Goal: Transaction & Acquisition: Purchase product/service

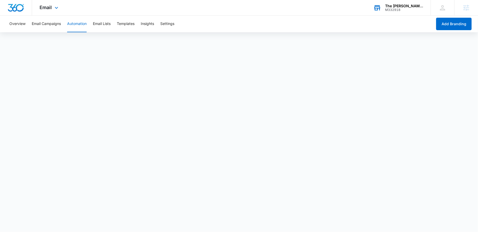
click at [403, 9] on div "M332918" at bounding box center [404, 10] width 38 height 4
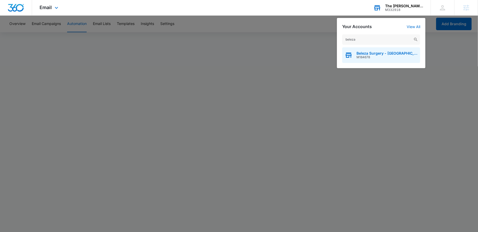
type input "beleza"
click at [358, 53] on span "Beleza Surgery - [GEOGRAPHIC_DATA]" at bounding box center [386, 53] width 61 height 4
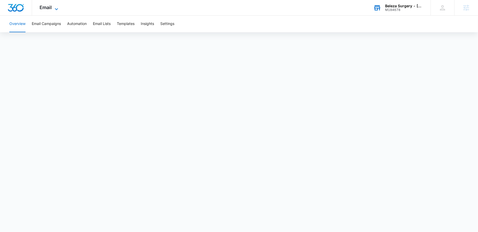
click at [53, 9] on icon at bounding box center [56, 9] width 6 height 6
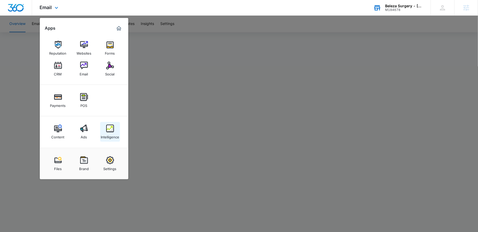
click at [109, 135] on div "Intelligence" at bounding box center [110, 135] width 18 height 7
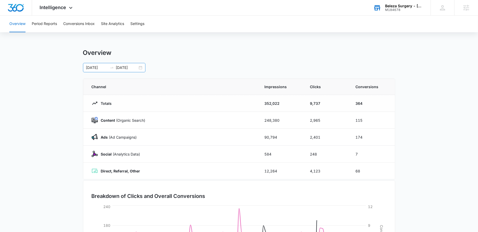
click at [139, 68] on div "06/20/2025 09/18/2025" at bounding box center [114, 67] width 62 height 9
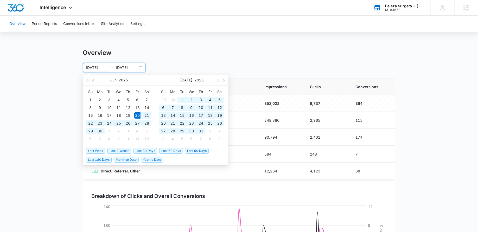
click at [193, 147] on li "Last 90 Days" at bounding box center [198, 150] width 26 height 9
click at [192, 151] on span "Last 90 Days" at bounding box center [197, 151] width 24 height 6
type input "07/09/2025"
type input "10/07/2025"
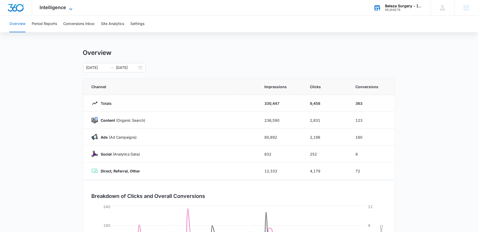
click at [65, 5] on span "Intelligence" at bounding box center [53, 7] width 27 height 5
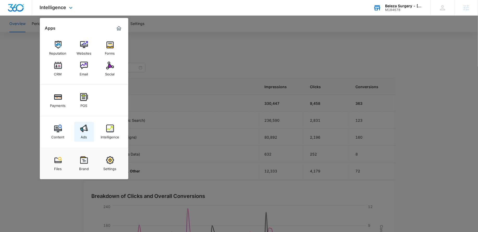
click at [84, 122] on link "Ads" at bounding box center [84, 132] width 20 height 20
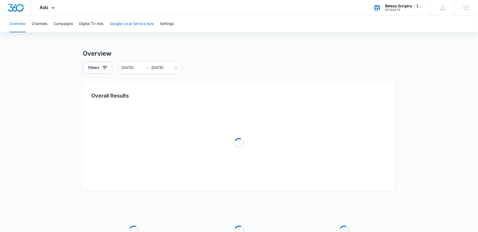
click at [128, 23] on button "Google Local Service Ads" at bounding box center [132, 24] width 44 height 17
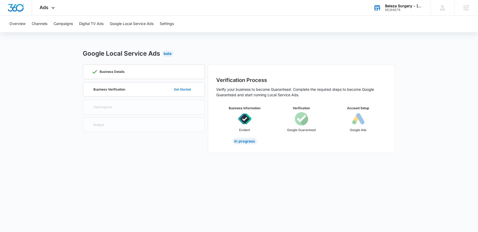
click at [173, 90] on button "Get Started" at bounding box center [182, 89] width 27 height 12
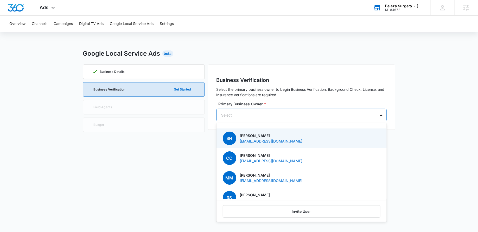
click at [251, 116] on div at bounding box center [295, 115] width 148 height 6
click at [252, 140] on p "drhix@belezasurgery.com" at bounding box center [271, 140] width 63 height 5
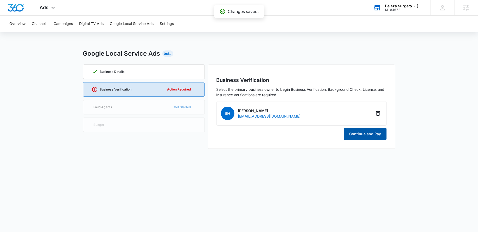
click at [358, 136] on button "Continue and Pay" at bounding box center [365, 134] width 43 height 12
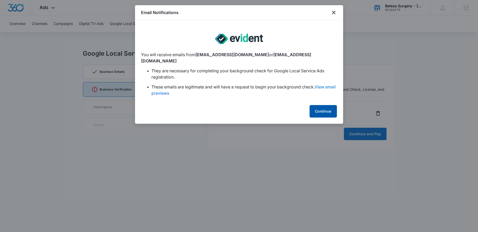
click at [321, 105] on button "Continue" at bounding box center [322, 111] width 27 height 12
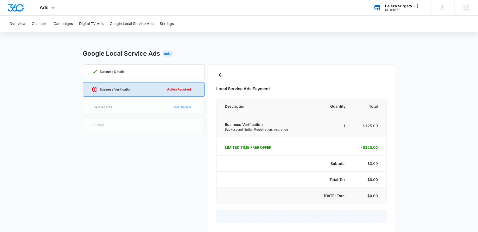
select select "pm_1Ps9KVA4n8RTgNjUJw42F2pk"
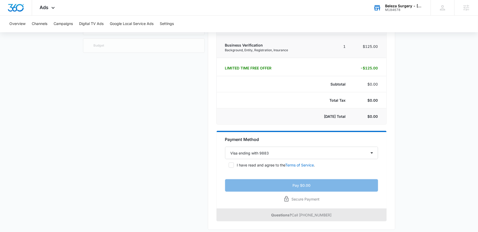
scroll to position [82, 0]
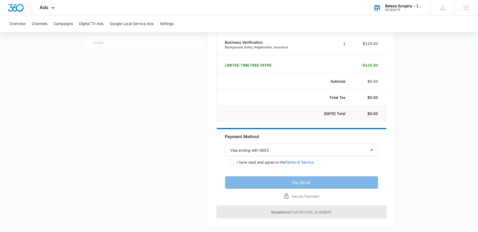
click at [231, 160] on icon at bounding box center [231, 162] width 5 height 5
click at [228, 160] on input "I have read and agree to the Terms of Service ." at bounding box center [227, 162] width 4 height 4
checkbox input "true"
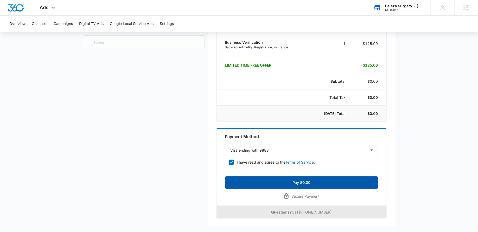
click at [245, 179] on button "Pay $0.00" at bounding box center [301, 182] width 153 height 12
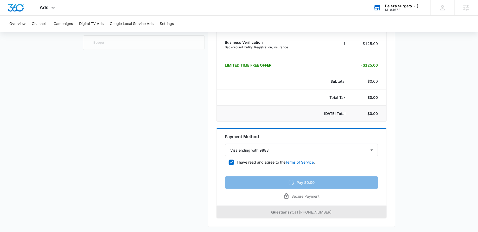
scroll to position [0, 0]
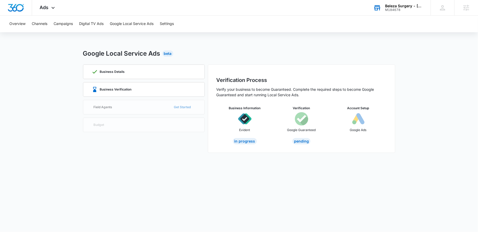
click at [177, 108] on div "Business Details Business Verification Field Agents Get Started Budget" at bounding box center [144, 108] width 122 height 88
click at [131, 91] on p "Business Verification" at bounding box center [116, 89] width 32 height 3
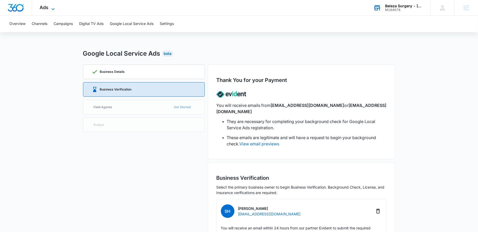
click at [52, 6] on icon at bounding box center [53, 9] width 6 height 6
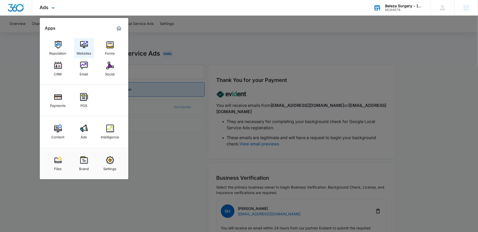
click at [88, 49] on div "Websites" at bounding box center [83, 52] width 15 height 7
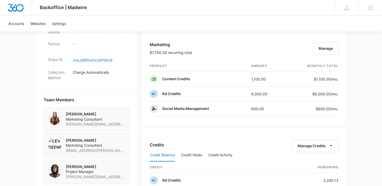
scroll to position [329, 0]
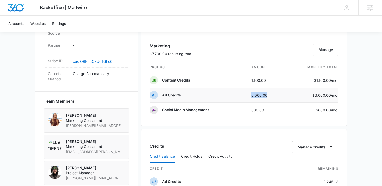
drag, startPoint x: 277, startPoint y: 97, endPoint x: 240, endPoint y: 97, distance: 36.9
click at [240, 97] on tr "Ad Credits 6,000.00 $6,000.00 /mo." at bounding box center [244, 95] width 189 height 15
click at [240, 97] on td "Ad Credits" at bounding box center [198, 95] width 97 height 15
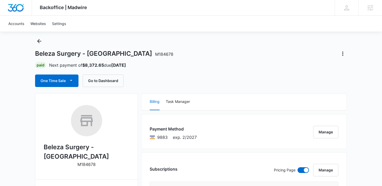
scroll to position [0, 0]
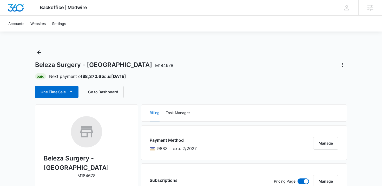
drag, startPoint x: 103, startPoint y: 79, endPoint x: 81, endPoint y: 79, distance: 22.4
click at [81, 79] on div "Beleza Surgery - [GEOGRAPHIC_DATA] M184678 Paid Next payment of $8,372.65 due […" at bounding box center [191, 73] width 312 height 50
drag, startPoint x: 84, startPoint y: 76, endPoint x: 116, endPoint y: 79, distance: 32.2
click at [116, 79] on p "Next payment of $8,372.65 due [DATE]" at bounding box center [87, 76] width 77 height 6
click at [177, 75] on div "Paid Next payment of $8,372.65 due [DATE]" at bounding box center [191, 76] width 312 height 6
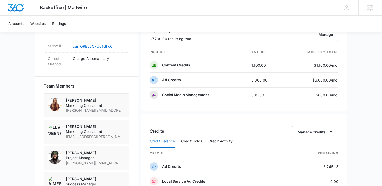
scroll to position [345, 0]
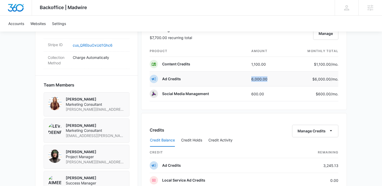
drag, startPoint x: 271, startPoint y: 76, endPoint x: 234, endPoint y: 80, distance: 37.6
click at [234, 80] on tr "Ad Credits 6,000.00 $6,000.00 /mo." at bounding box center [244, 78] width 189 height 15
click at [234, 79] on td "Ad Credits" at bounding box center [198, 78] width 97 height 15
drag, startPoint x: 252, startPoint y: 79, endPoint x: 268, endPoint y: 79, distance: 16.6
click at [269, 79] on td "6,000.00" at bounding box center [266, 78] width 38 height 15
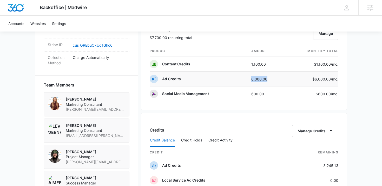
click at [268, 79] on td "6,000.00" at bounding box center [266, 78] width 38 height 15
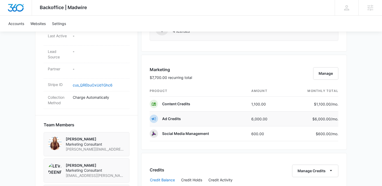
scroll to position [308, 0]
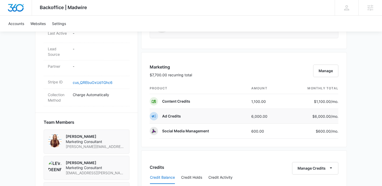
click at [262, 117] on td "6,000.00" at bounding box center [266, 116] width 38 height 15
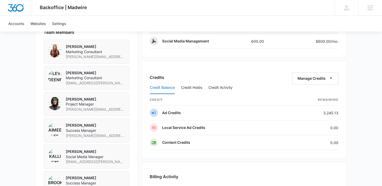
scroll to position [405, 0]
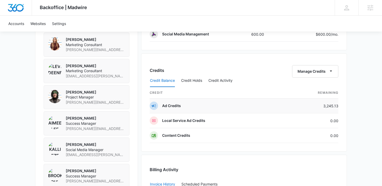
click at [332, 104] on td "3,245.13" at bounding box center [310, 105] width 55 height 15
click at [290, 113] on td "0.00" at bounding box center [310, 120] width 55 height 15
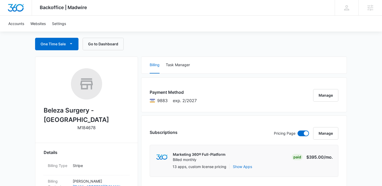
scroll to position [0, 0]
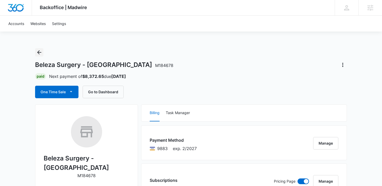
click at [38, 48] on button "Back" at bounding box center [39, 52] width 8 height 8
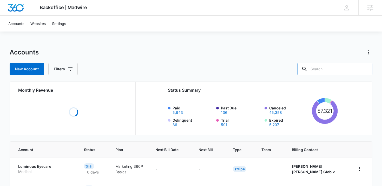
click at [342, 69] on input "text" at bounding box center [334, 69] width 75 height 12
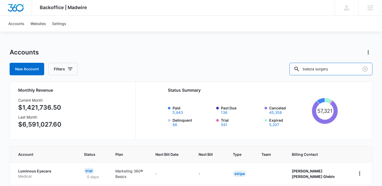
type input "beleza surgery"
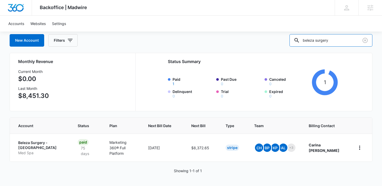
scroll to position [29, 0]
click at [32, 142] on p "Beleza Surgery - [GEOGRAPHIC_DATA]" at bounding box center [41, 145] width 47 height 10
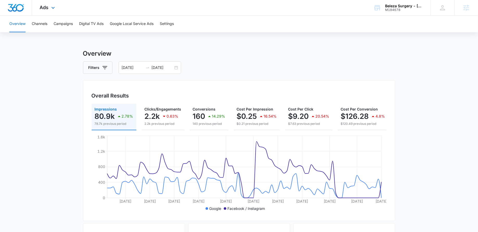
click at [52, 11] on div "Ads Apps Reputation Websites Forms CRM Email Social Payments POS Content Ads In…" at bounding box center [48, 7] width 32 height 15
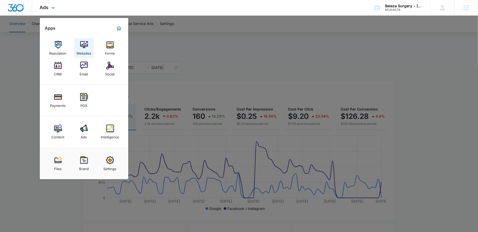
click at [83, 52] on div "Websites" at bounding box center [83, 52] width 15 height 7
